Goal: Transaction & Acquisition: Purchase product/service

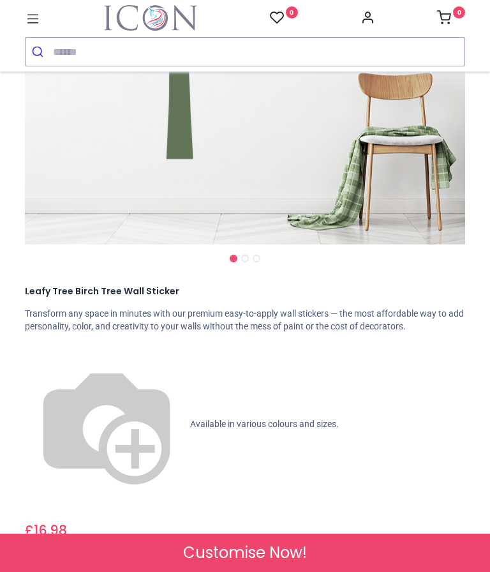
scroll to position [301, 0]
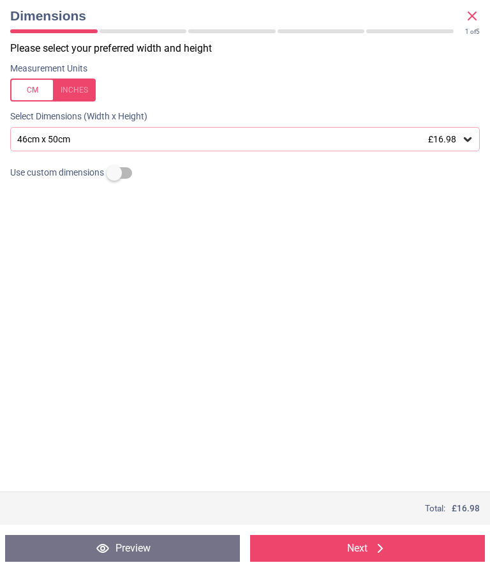
click at [335, 327] on div "Please select your preferred width and height Measurement Units Select Dimensio…" at bounding box center [245, 266] width 490 height 450
click at [337, 325] on div "Please select your preferred width and height Measurement Units Select Dimensio…" at bounding box center [245, 266] width 490 height 450
click at [334, 322] on div "Please select your preferred width and height Measurement Units Select Dimensio…" at bounding box center [245, 266] width 490 height 450
click at [473, 19] on icon at bounding box center [472, 15] width 15 height 15
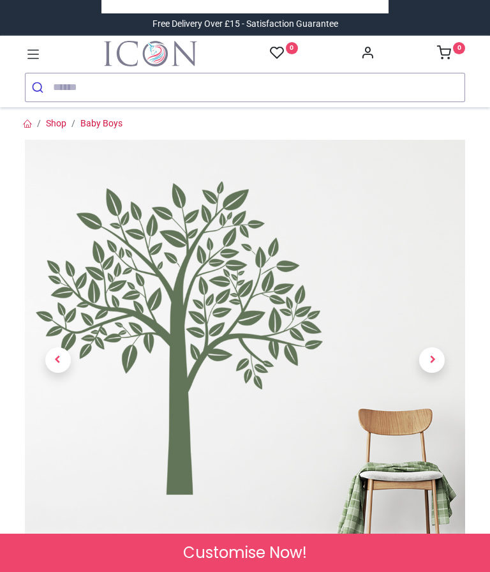
scroll to position [0, 0]
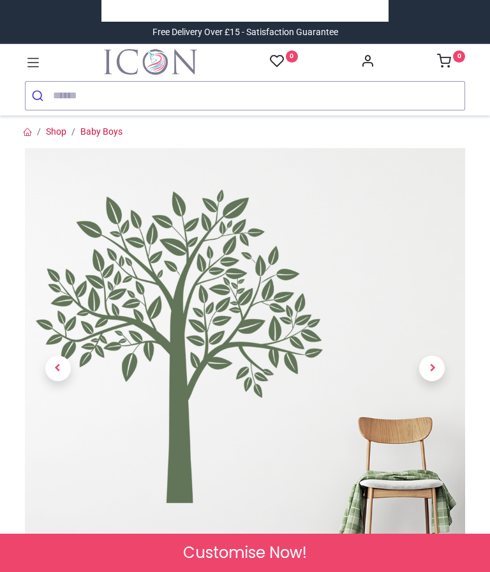
click at [435, 371] on span "Next" at bounding box center [432, 368] width 26 height 26
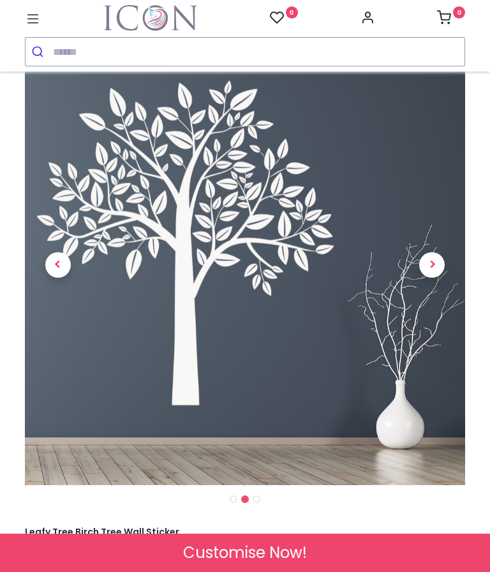
scroll to position [61, 0]
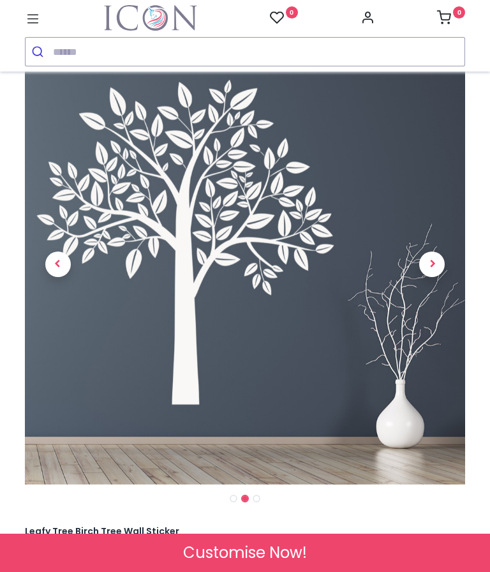
click at [436, 262] on span "Next" at bounding box center [432, 264] width 26 height 26
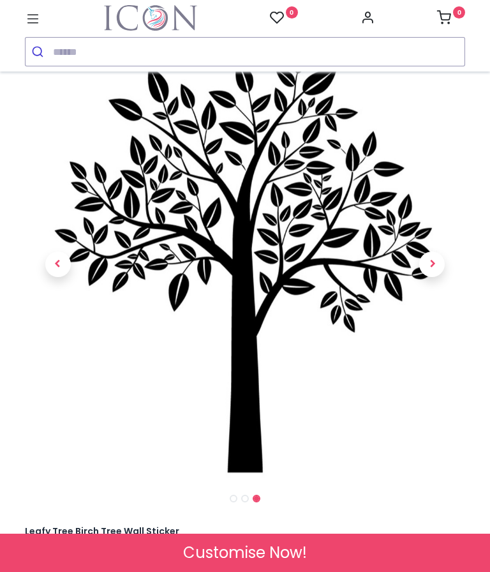
click at [436, 265] on span "Next" at bounding box center [432, 264] width 26 height 26
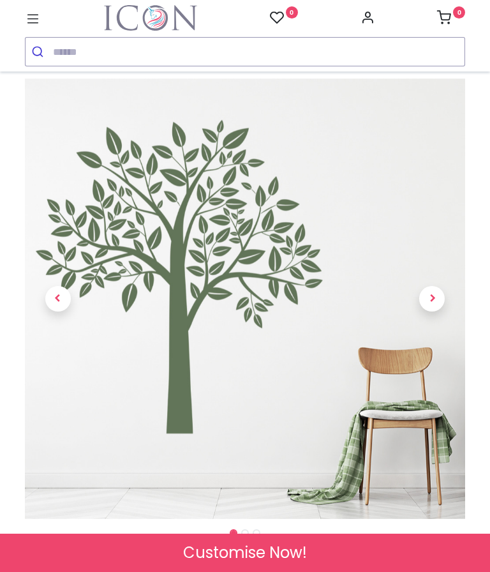
scroll to position [27, 0]
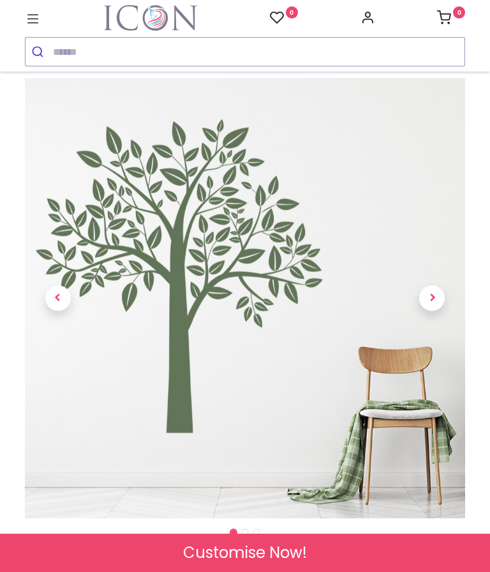
click at [435, 295] on span "Next" at bounding box center [432, 298] width 26 height 26
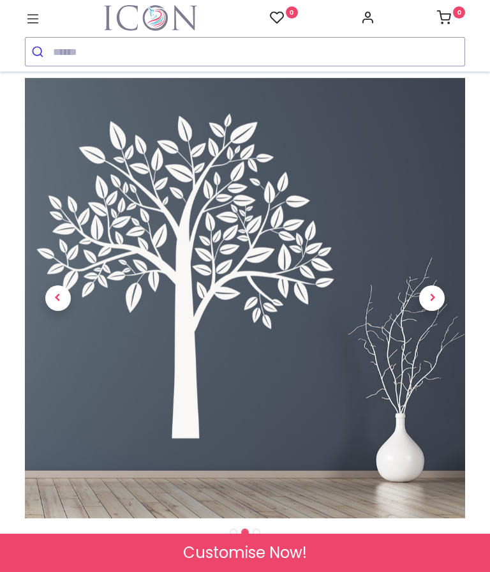
click at [433, 300] on span "Next" at bounding box center [432, 298] width 26 height 26
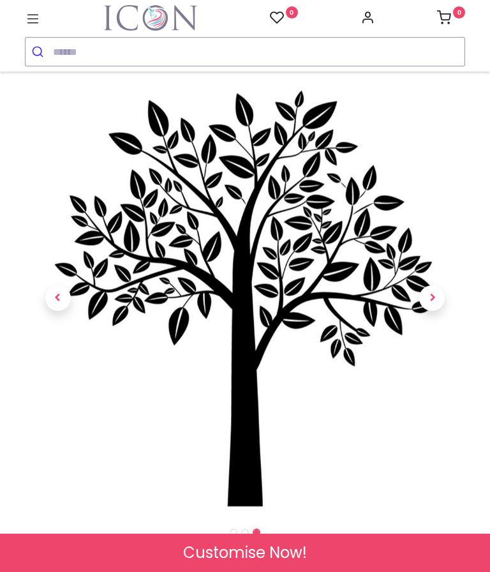
click at [435, 300] on span "Next" at bounding box center [432, 298] width 26 height 26
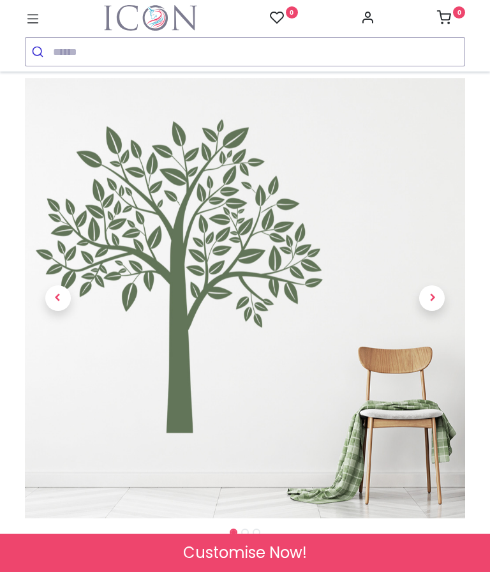
click at [436, 298] on span "Next" at bounding box center [432, 298] width 26 height 26
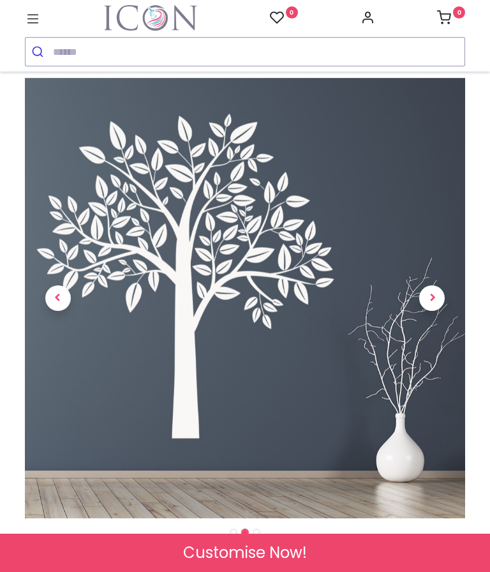
click at [438, 298] on span "Next" at bounding box center [432, 298] width 26 height 26
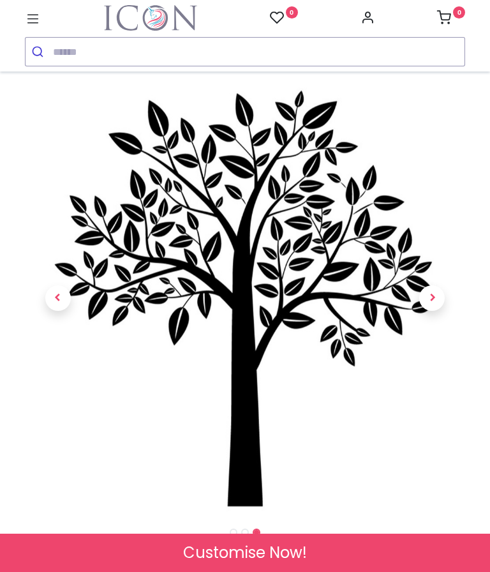
click at [435, 297] on span "Next" at bounding box center [432, 298] width 26 height 26
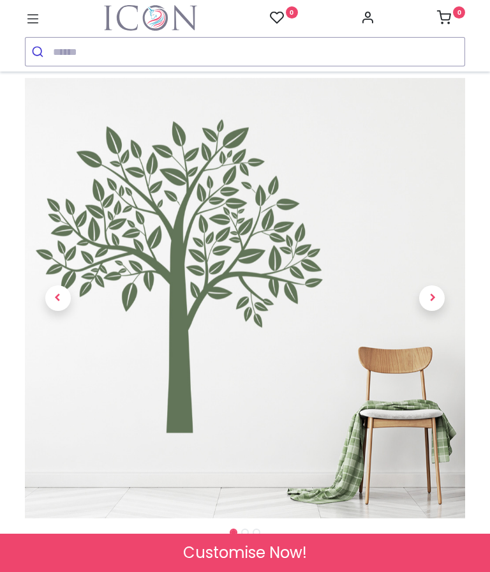
click at [436, 295] on span "Next" at bounding box center [432, 298] width 26 height 26
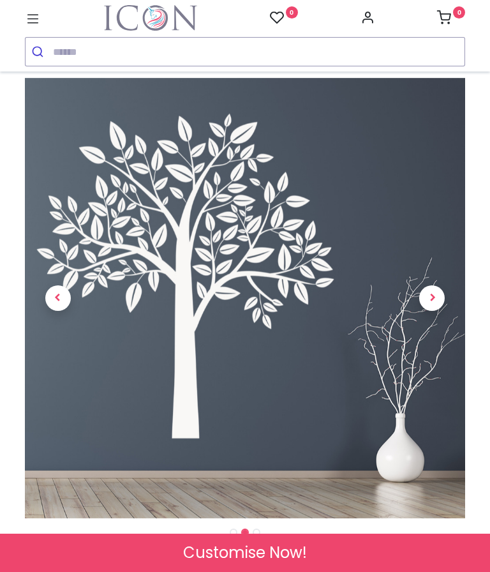
click at [438, 295] on span "Next" at bounding box center [432, 298] width 26 height 26
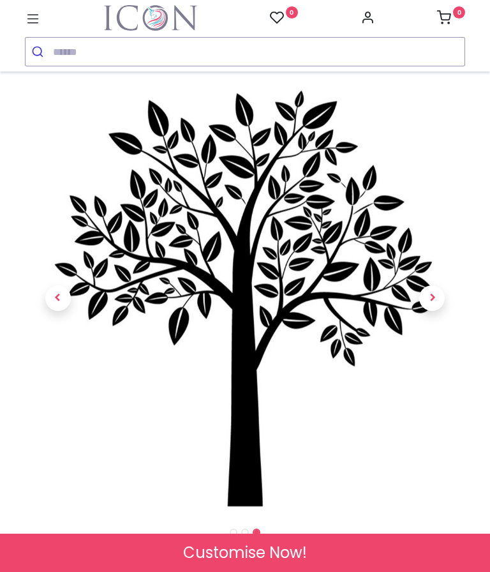
click at [436, 305] on span "Next" at bounding box center [432, 298] width 26 height 26
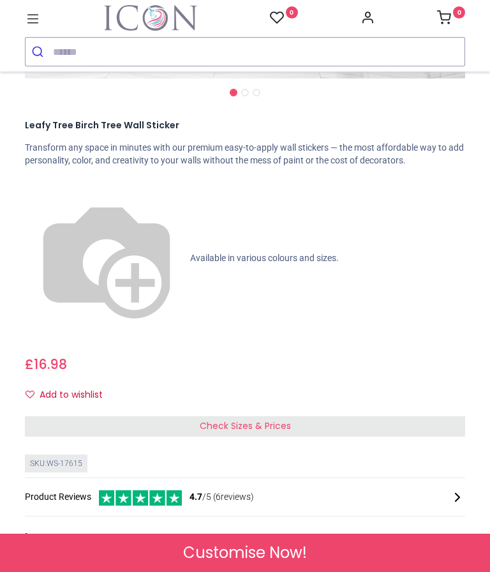
scroll to position [466, 0]
click at [190, 253] on span "Available in various colours and sizes." at bounding box center [264, 258] width 149 height 10
click at [40, 177] on img at bounding box center [106, 258] width 163 height 163
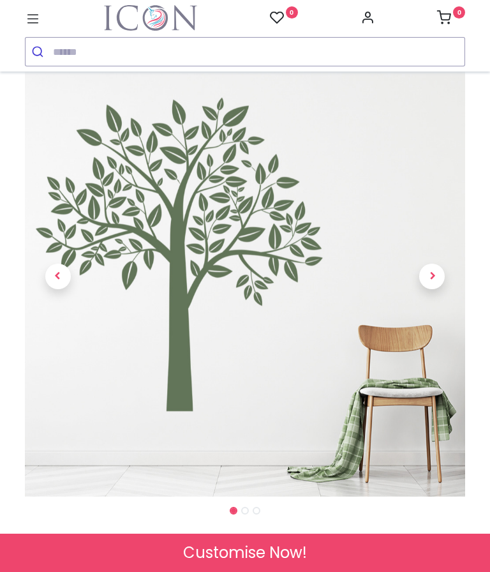
scroll to position [49, 0]
